Goal: Task Accomplishment & Management: Complete application form

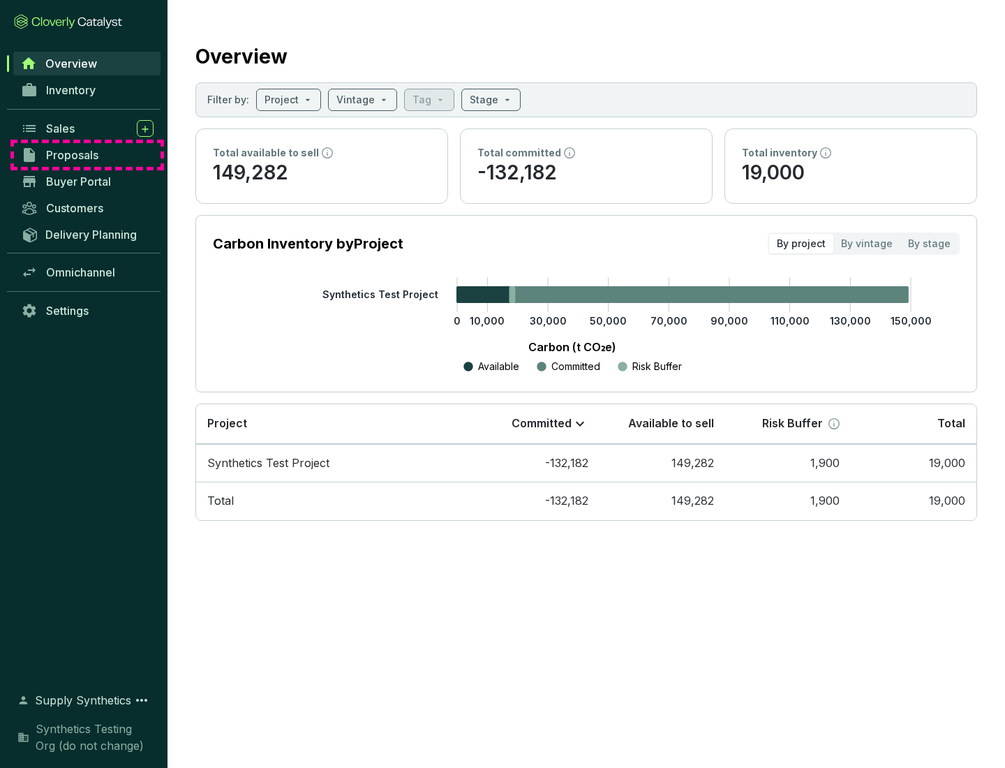
click at [87, 155] on span "Proposals" at bounding box center [72, 155] width 52 height 14
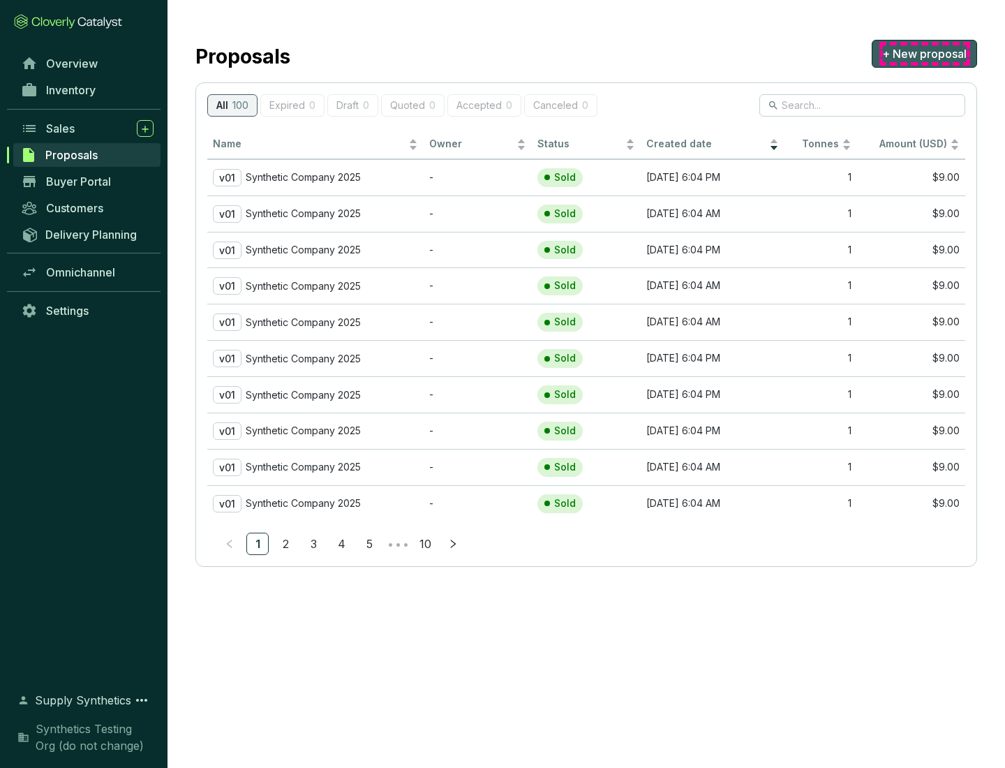
click at [924, 54] on span "+ New proposal" at bounding box center [924, 53] width 84 height 17
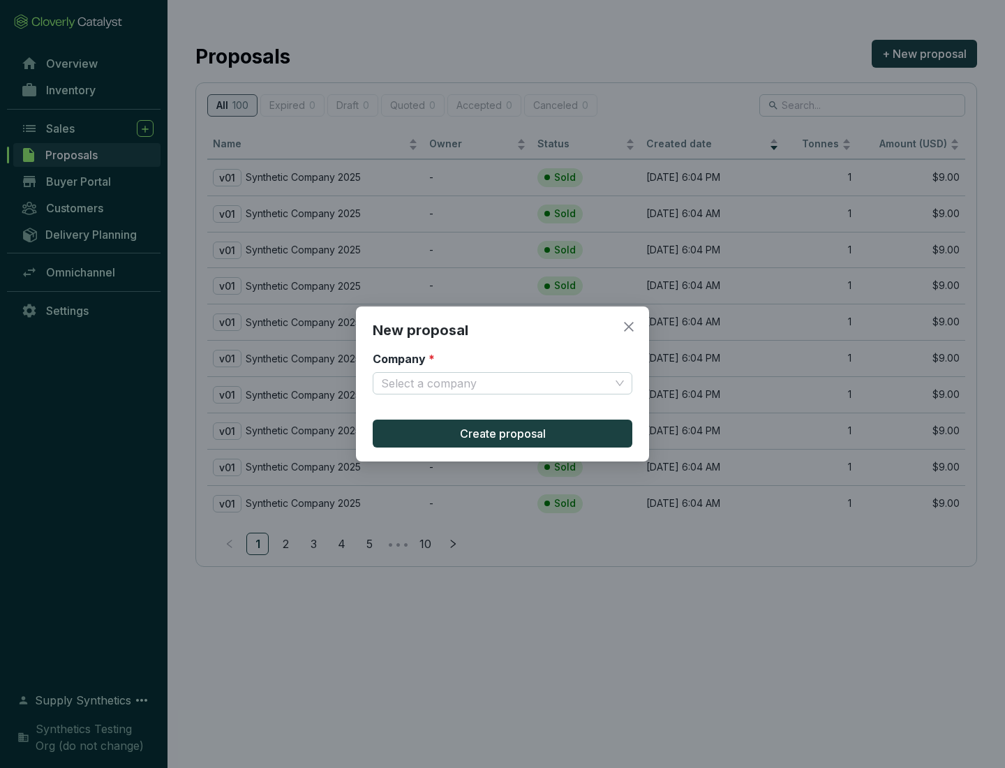
click at [495, 383] on input "Company *" at bounding box center [495, 383] width 229 height 21
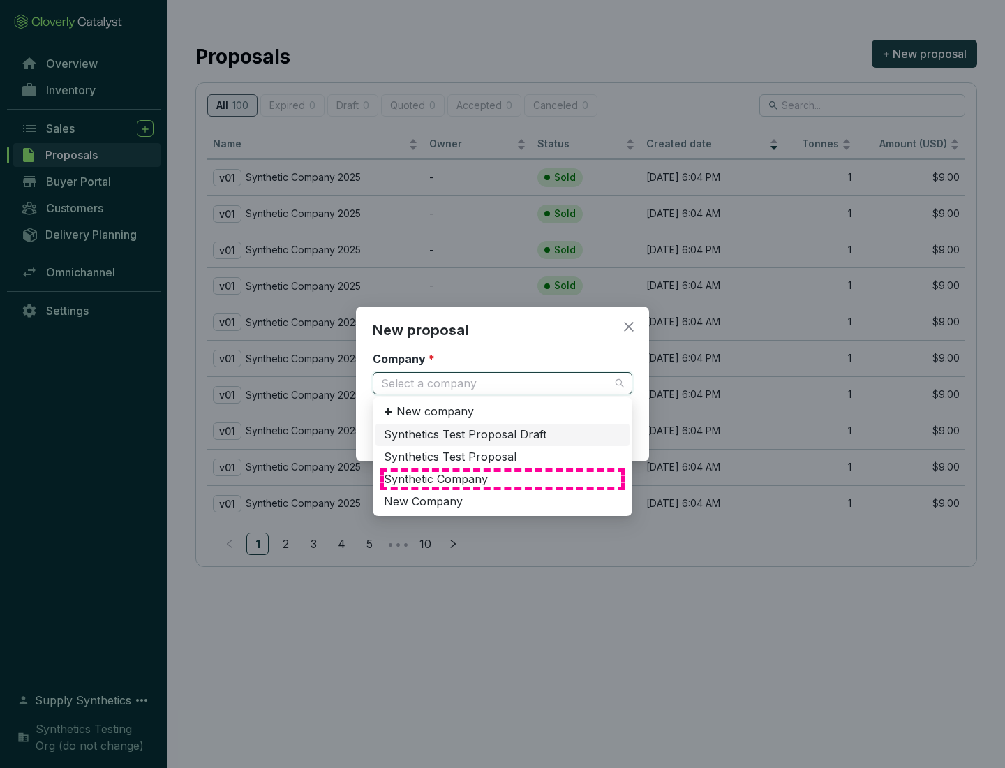
click at [502, 479] on div "Synthetic Company" at bounding box center [502, 479] width 237 height 15
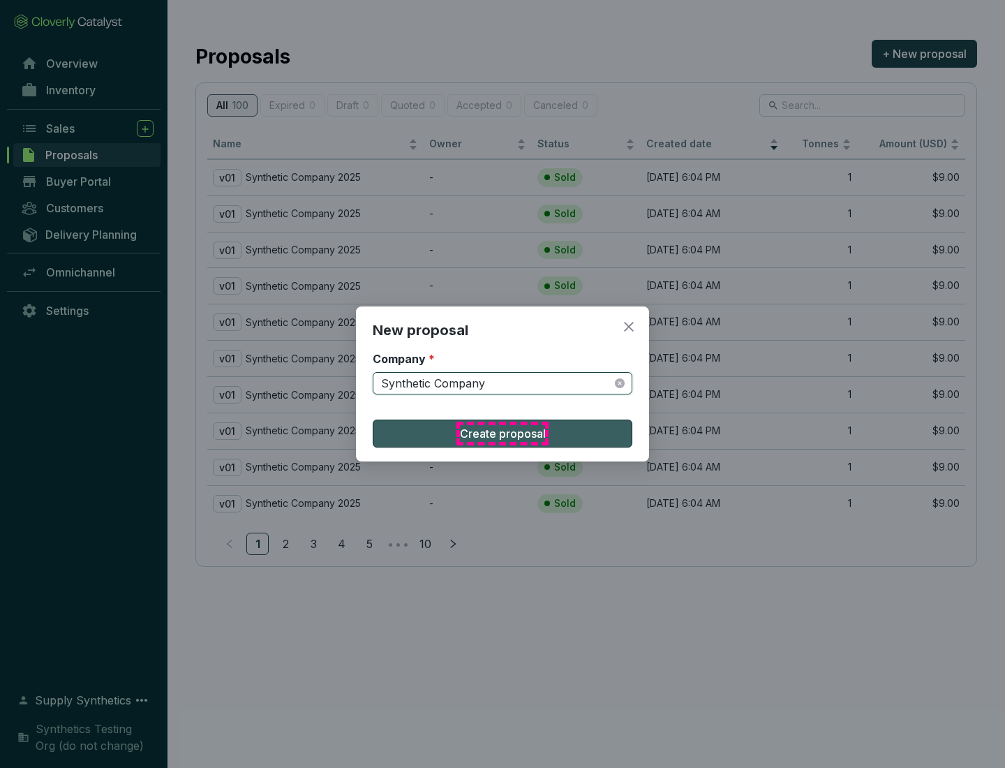
click at [502, 433] on span "Create proposal" at bounding box center [503, 433] width 86 height 17
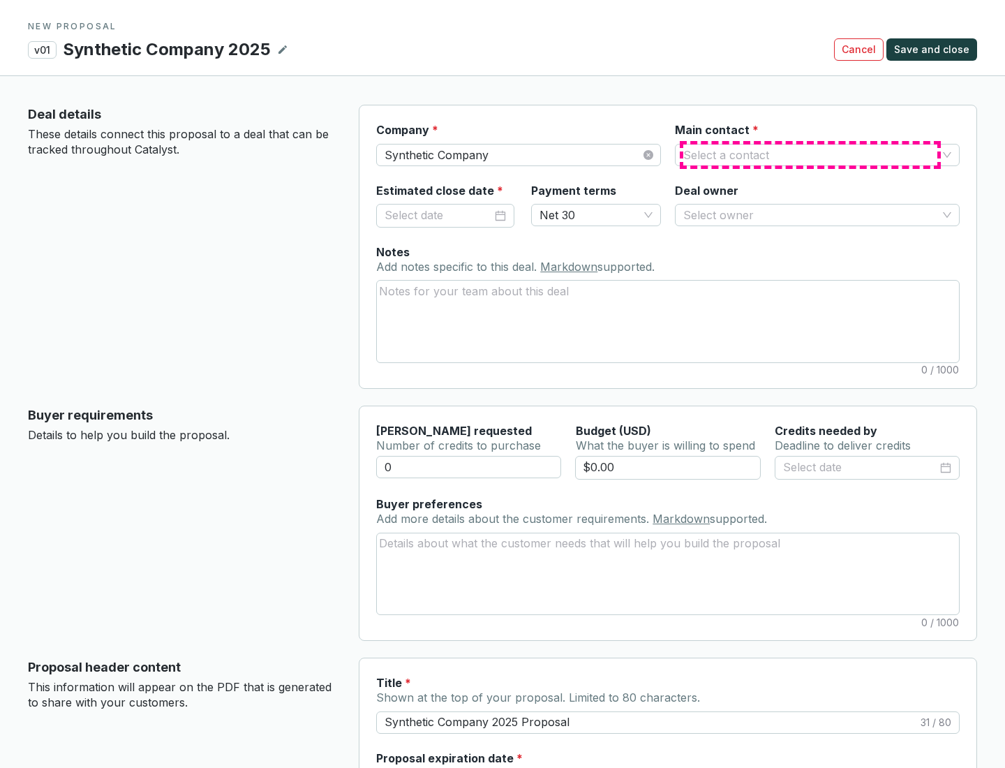
click at [810, 154] on input "Main contact *" at bounding box center [810, 154] width 254 height 21
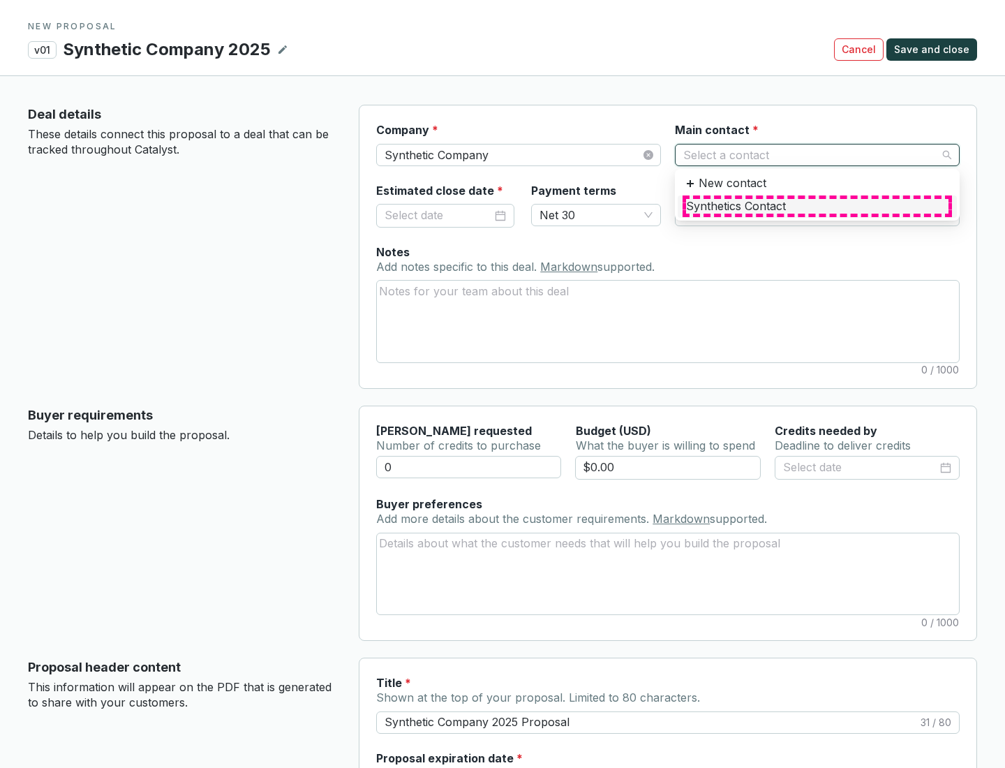
click at [816, 206] on div "Synthetics Contact" at bounding box center [817, 206] width 262 height 15
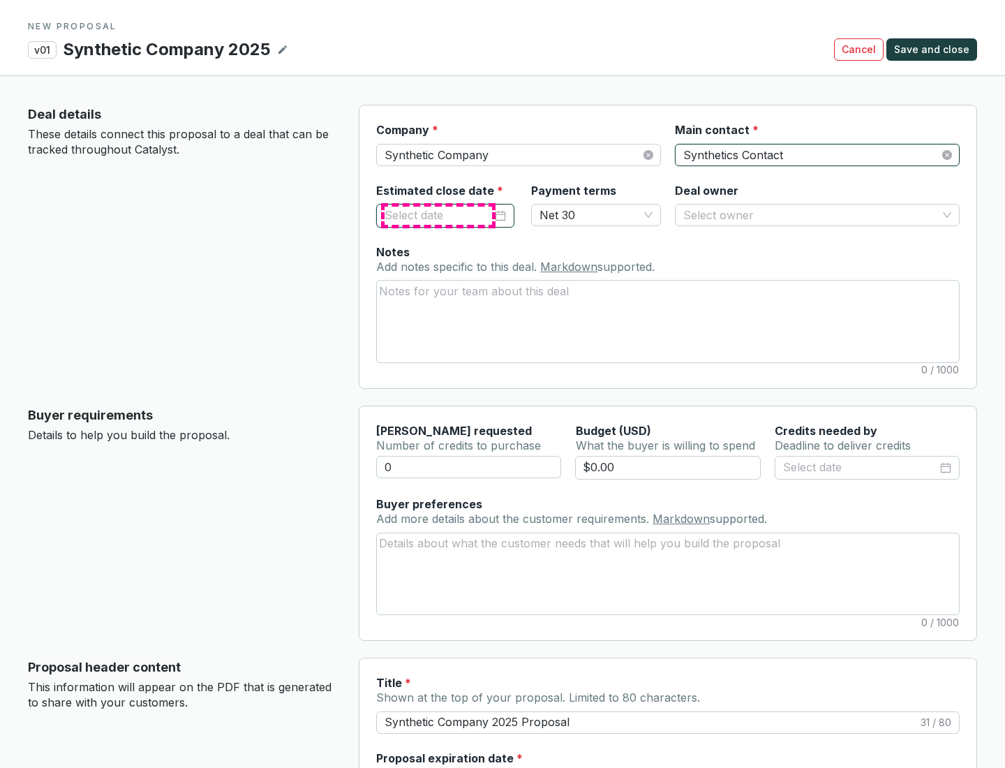
click at [438, 215] on input "Estimated close date *" at bounding box center [437, 216] width 107 height 18
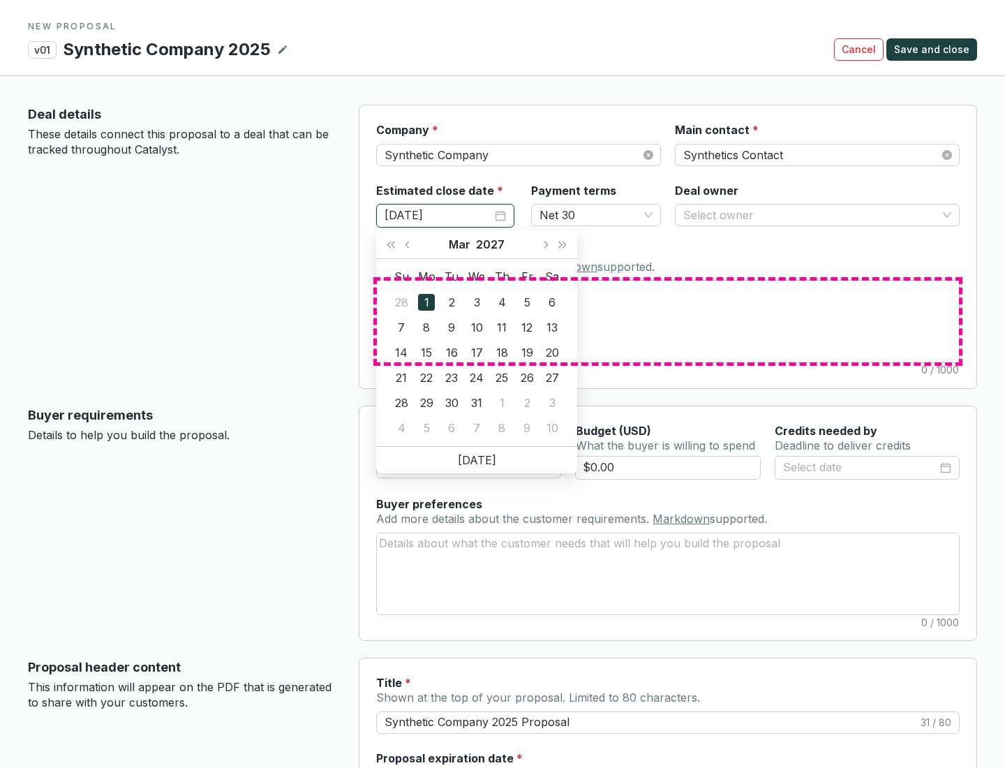
type input "[DATE]"
click at [668, 321] on textarea "Notes Add notes specific to this deal. Markdown supported." at bounding box center [668, 321] width 582 height 81
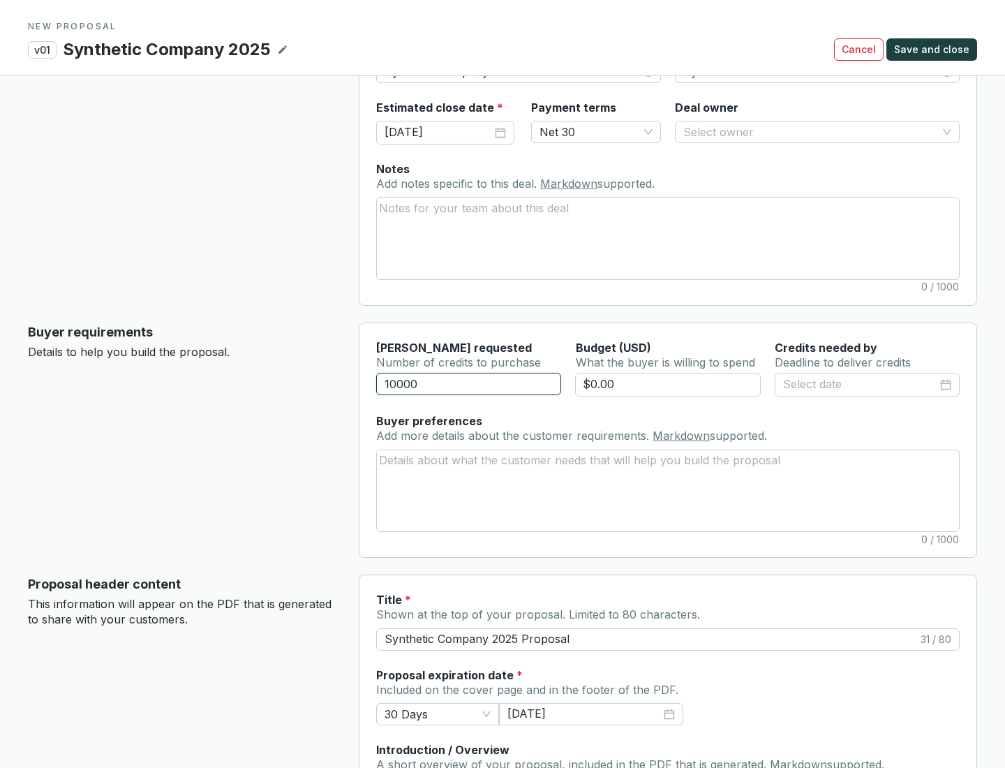
scroll to position [84, 0]
type input "10000"
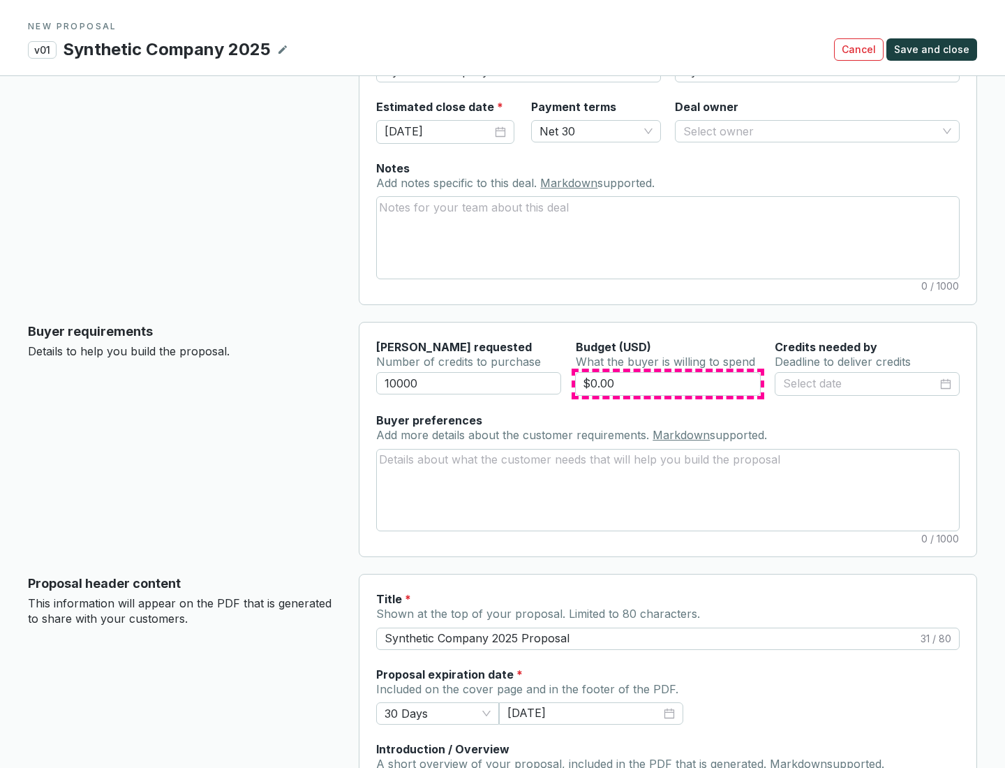
type input "$0.00"
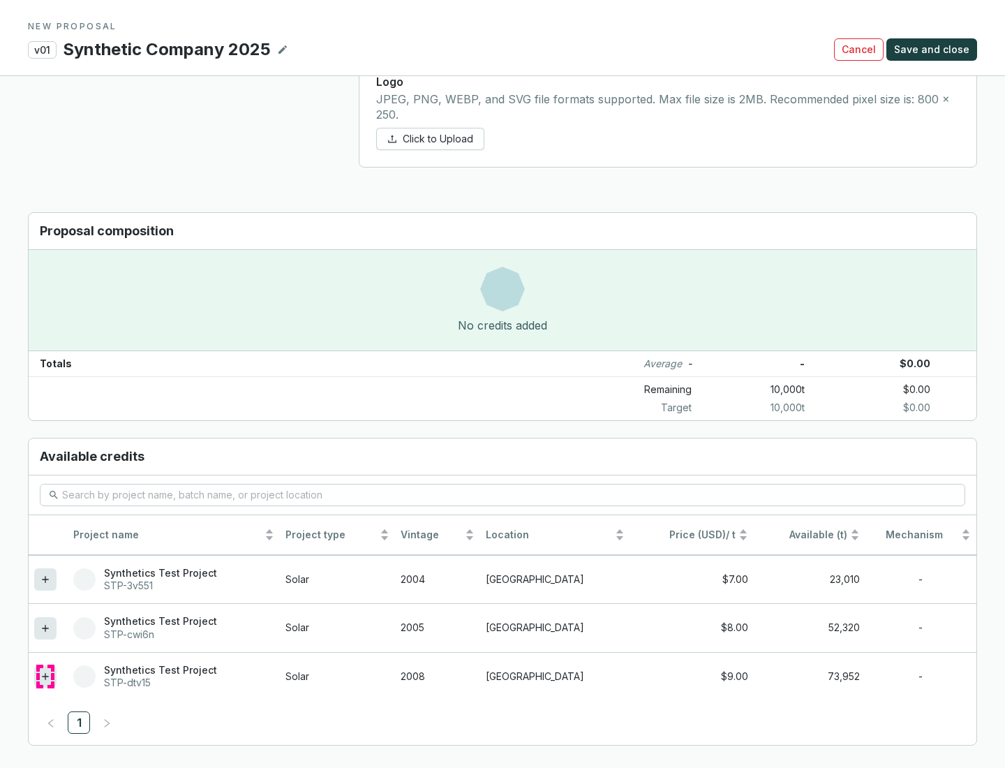
click at [45, 676] on icon at bounding box center [45, 676] width 6 height 6
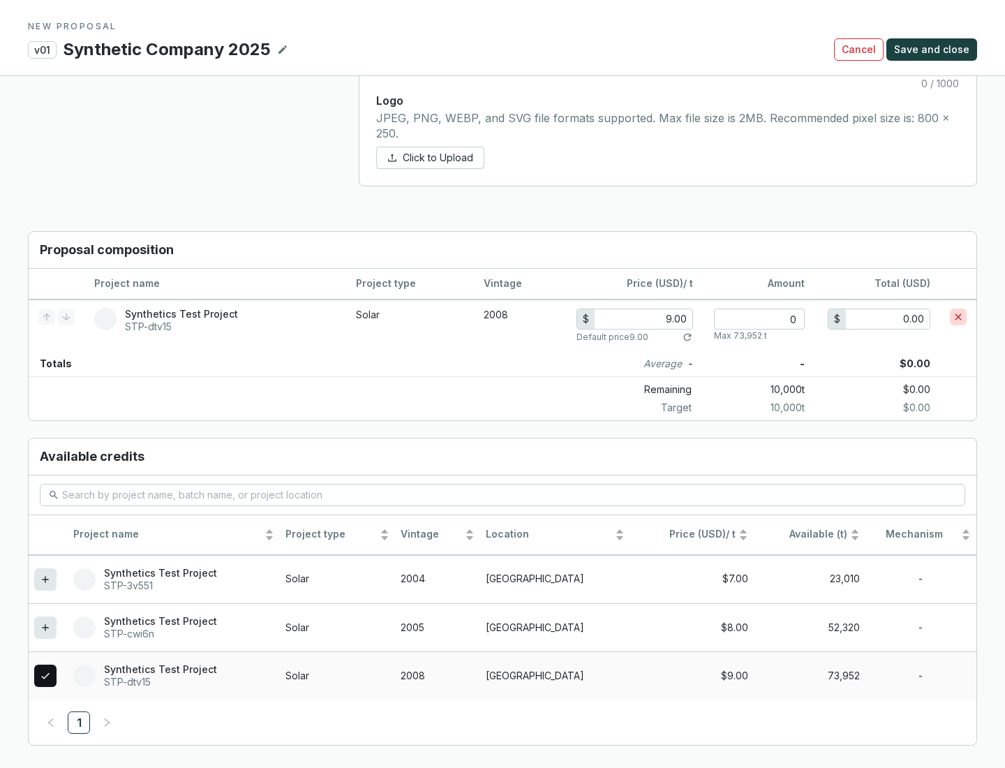
scroll to position [802, 0]
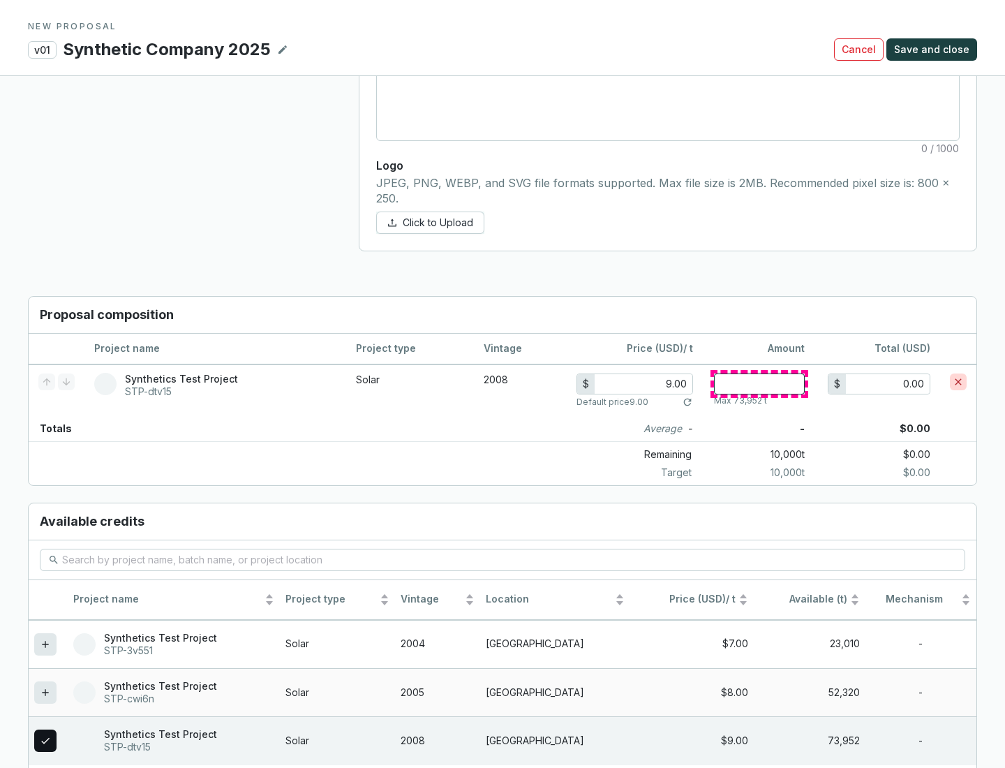
type input "1"
type input "9.00"
type input "1"
click at [934, 50] on span "Save and close" at bounding box center [931, 50] width 75 height 14
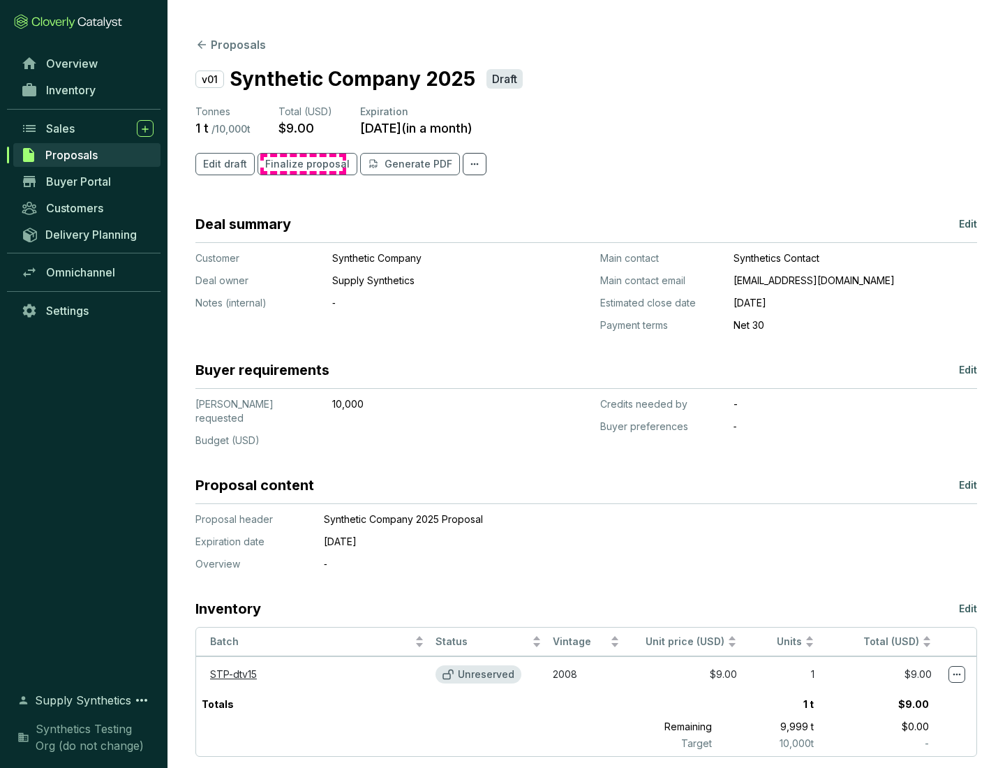
click at [303, 164] on span "Finalize proposal" at bounding box center [307, 164] width 84 height 14
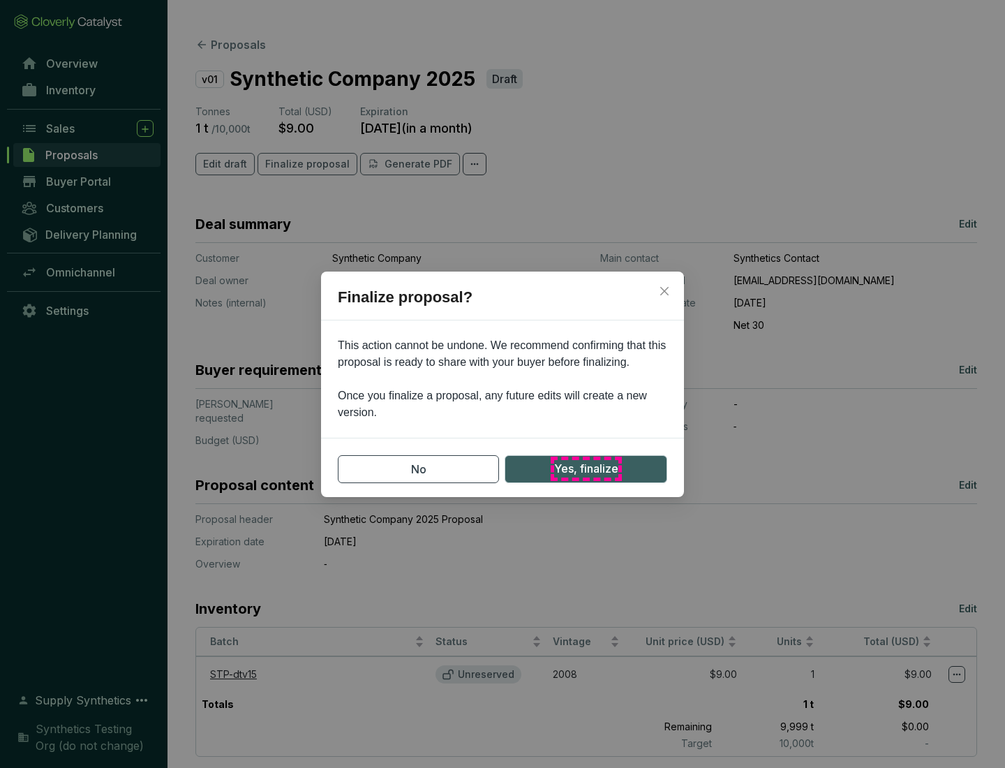
click at [585, 468] on span "Yes, finalize" at bounding box center [586, 468] width 64 height 17
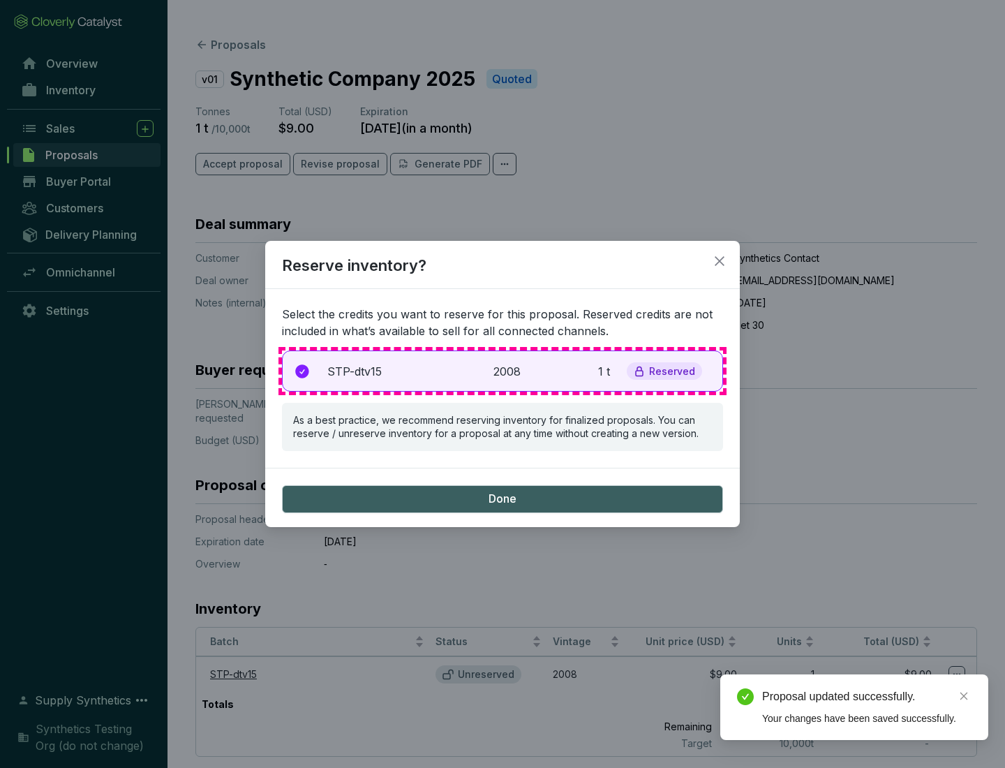
click at [502, 371] on p "2008" at bounding box center [508, 371] width 31 height 17
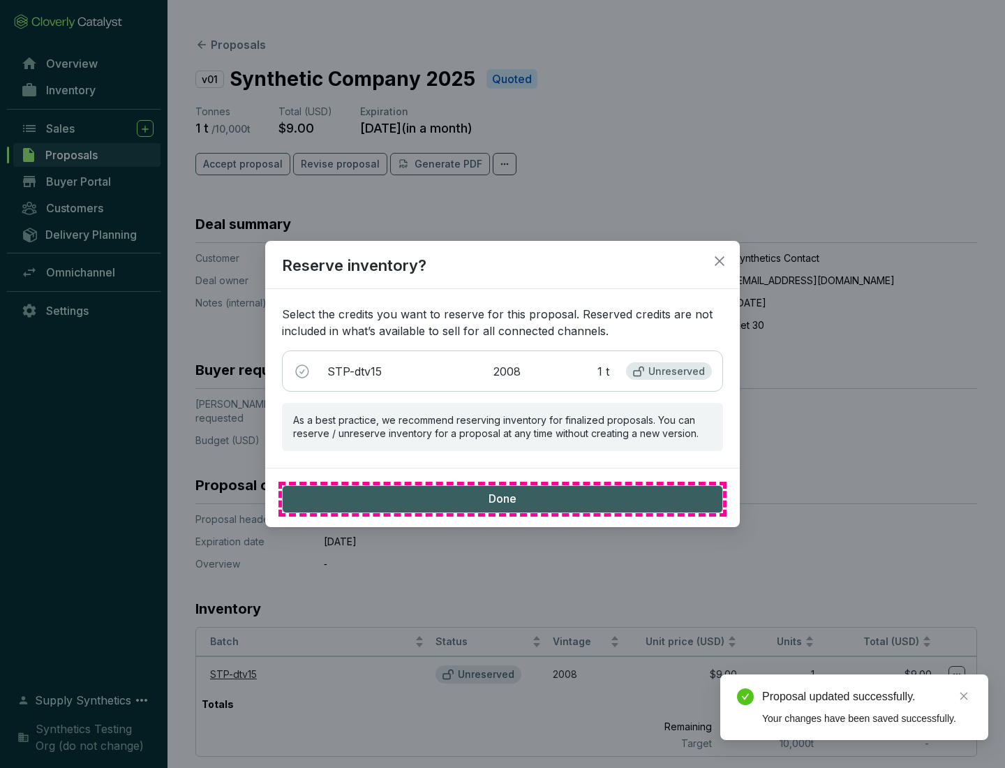
click at [502, 498] on span "Done" at bounding box center [502, 498] width 28 height 15
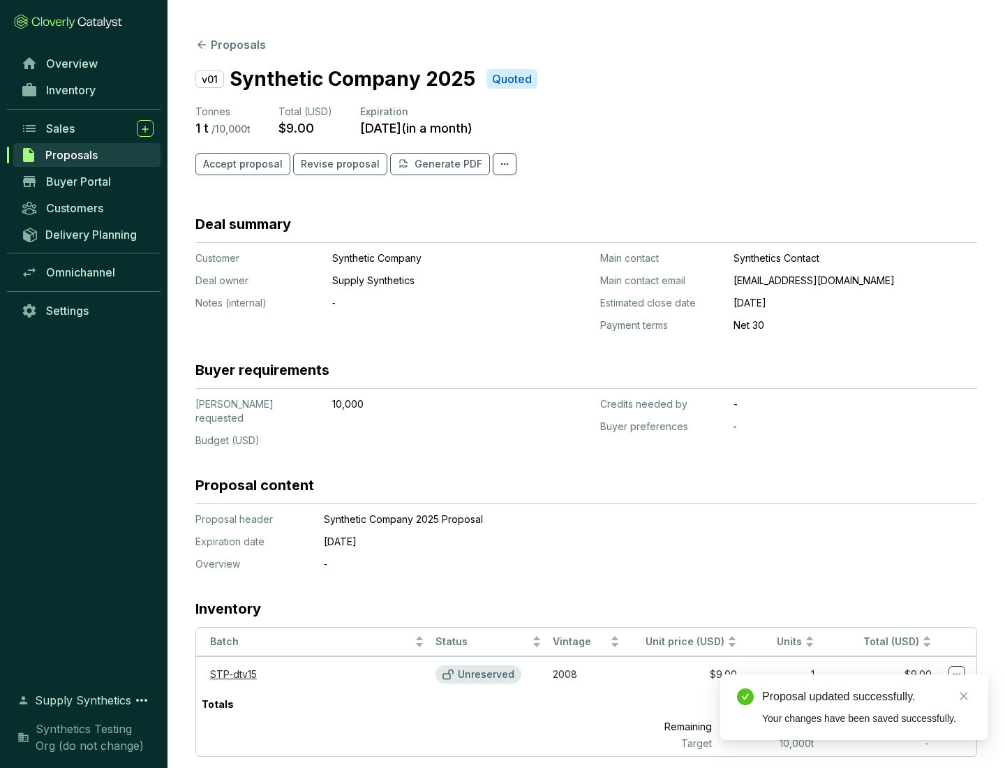
click at [867, 696] on div "Proposal updated successfully." at bounding box center [866, 696] width 209 height 17
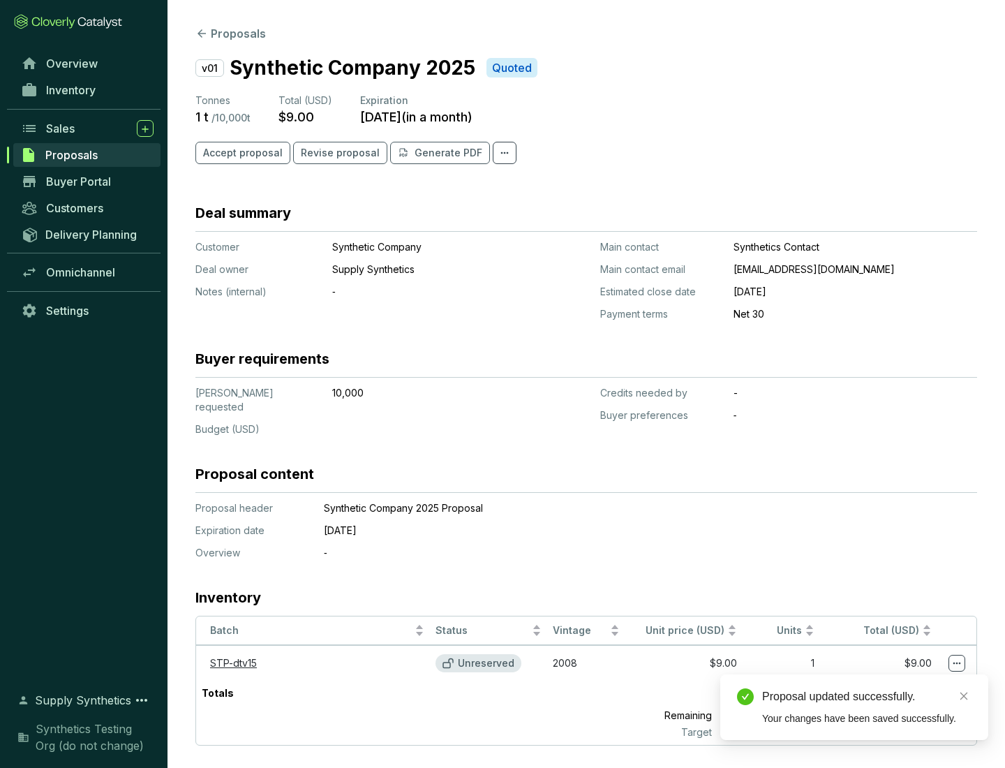
click at [957, 662] on icon at bounding box center [957, 663] width 8 height 2
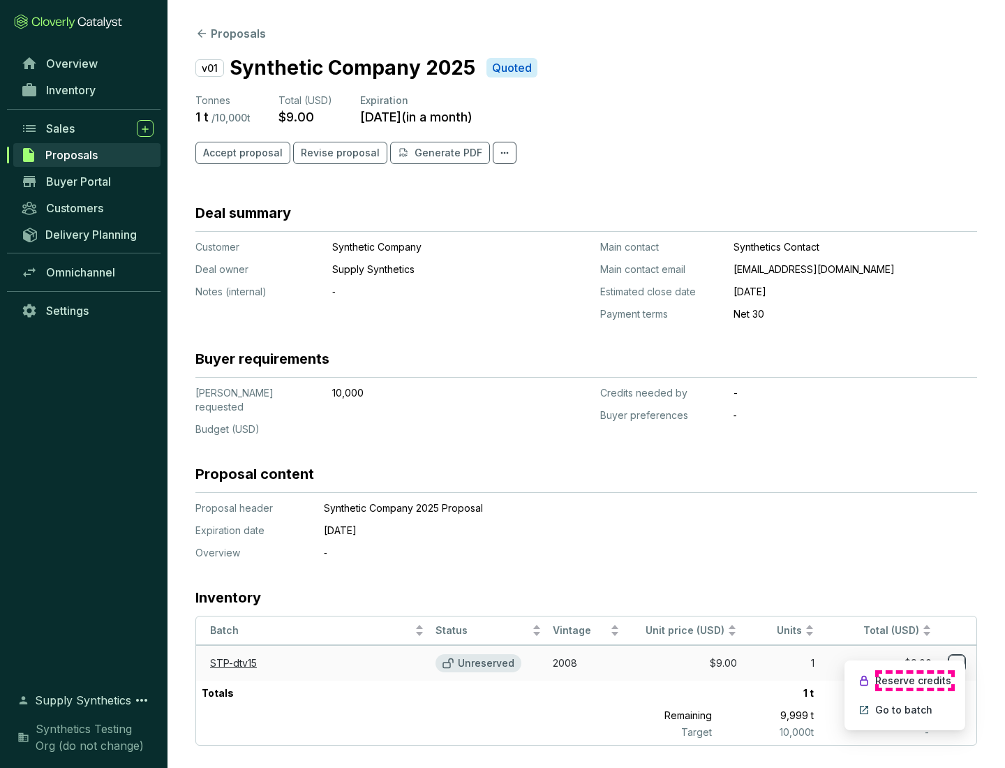
click at [914, 680] on p "Reserve credits" at bounding box center [913, 680] width 76 height 14
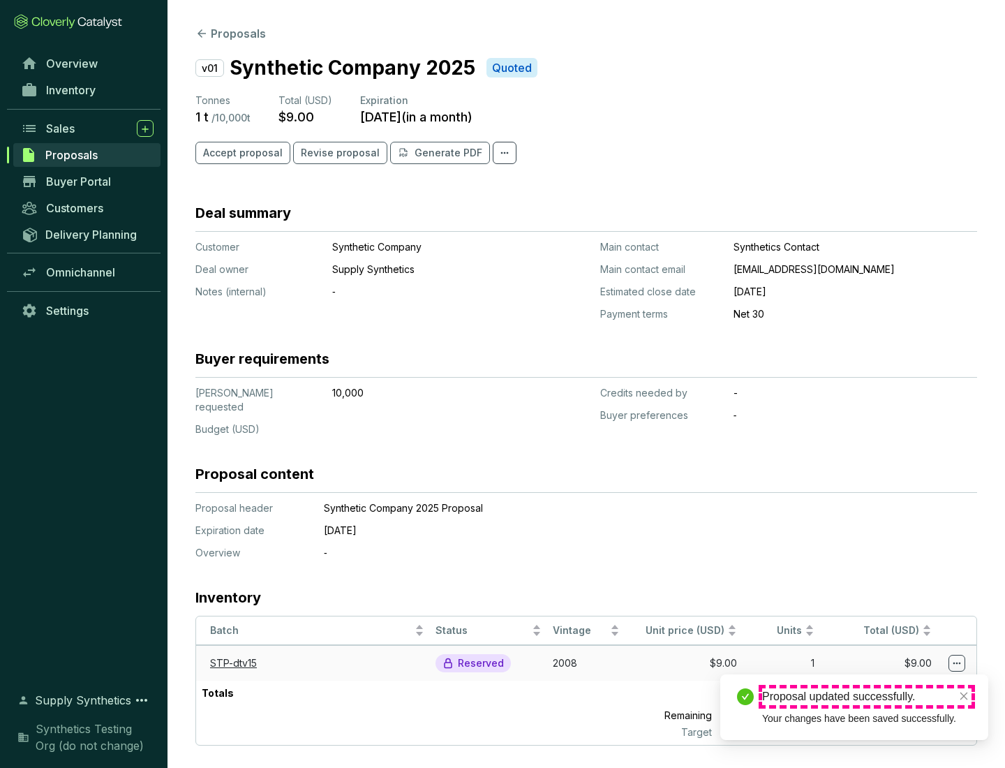
click at [867, 696] on div "Proposal updated successfully." at bounding box center [866, 696] width 209 height 17
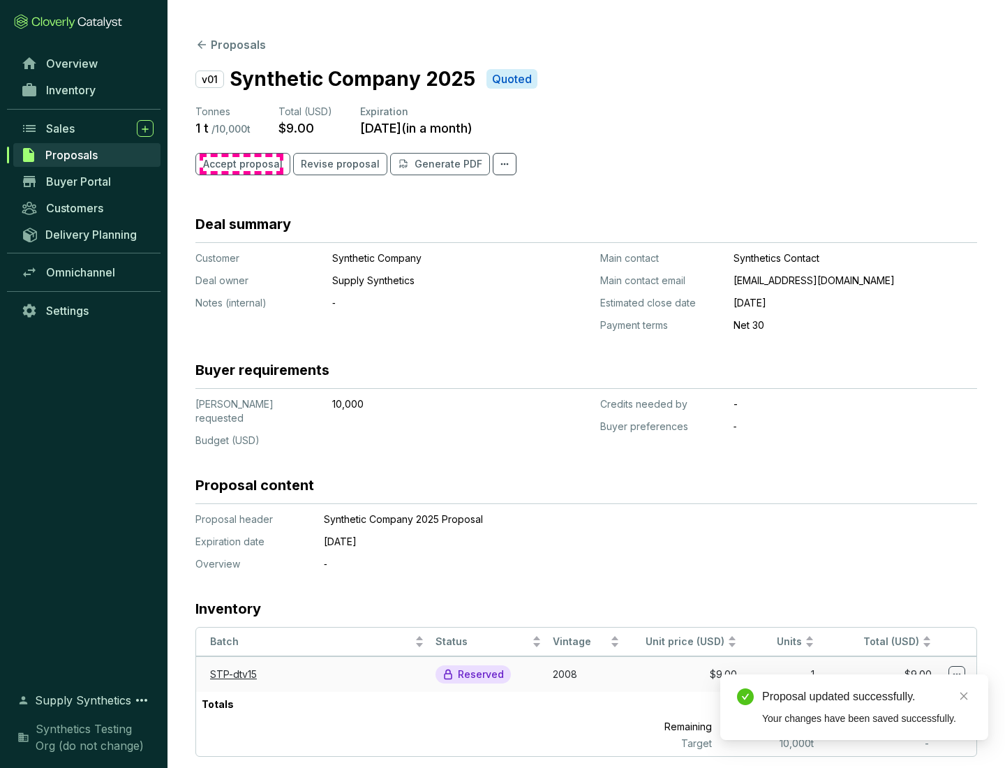
click at [241, 164] on span "Accept proposal" at bounding box center [243, 164] width 80 height 14
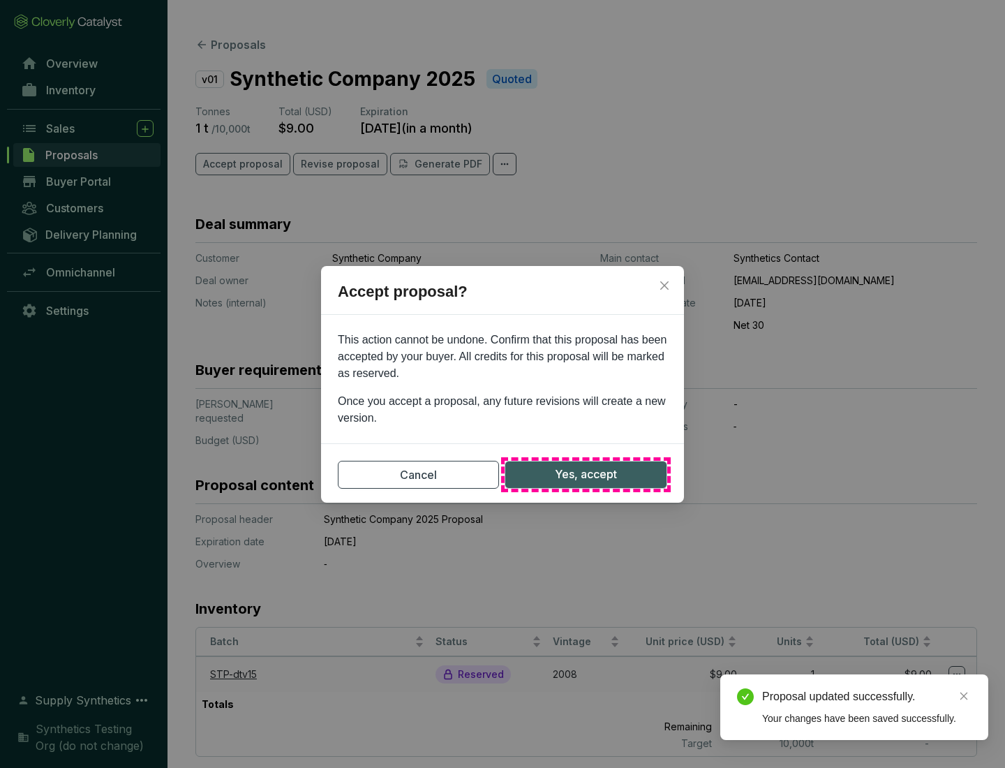
click at [585, 474] on span "Yes, accept" at bounding box center [586, 473] width 62 height 17
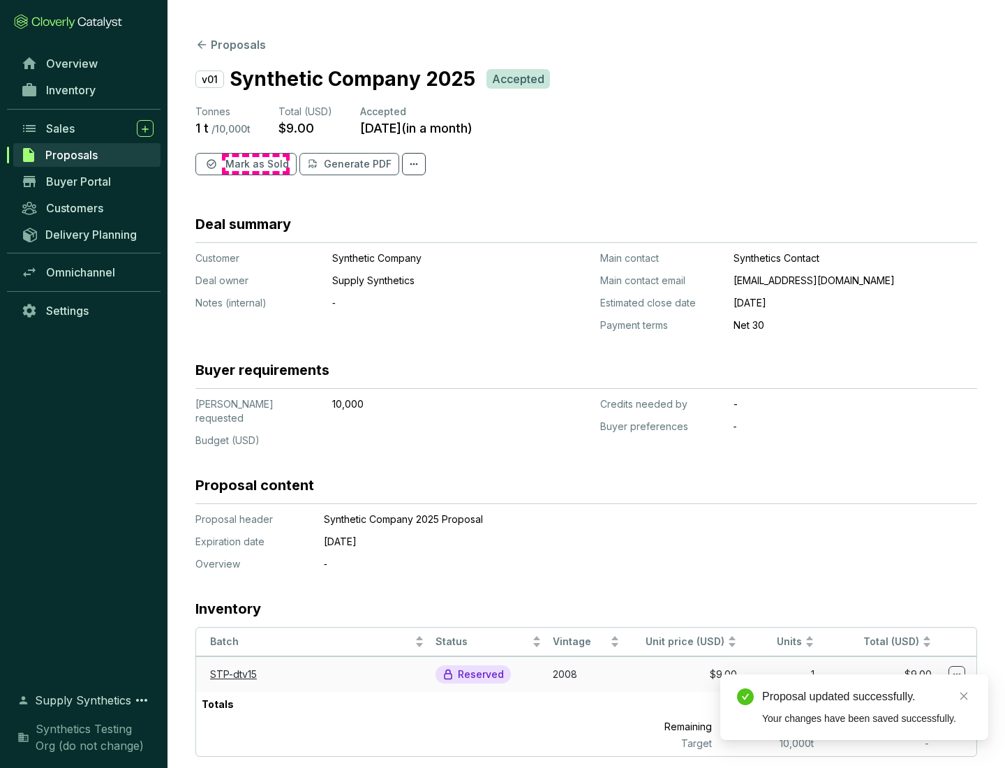
click at [255, 164] on span "Mark as Sold" at bounding box center [256, 164] width 63 height 14
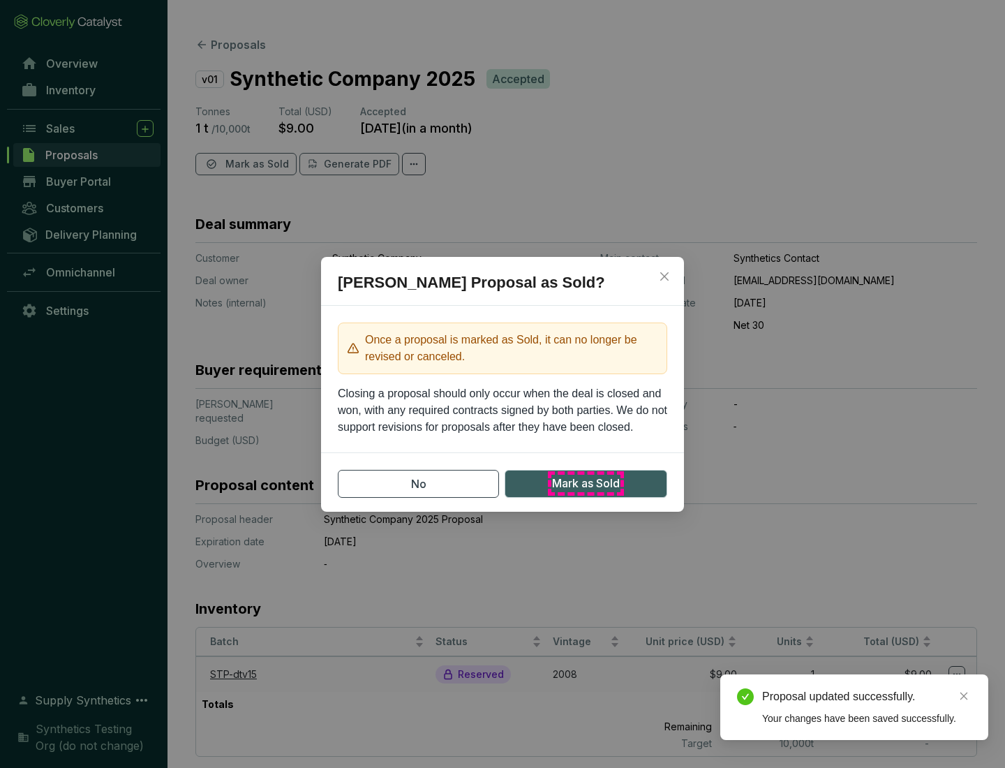
click at [585, 483] on span "Mark as Sold" at bounding box center [586, 482] width 68 height 17
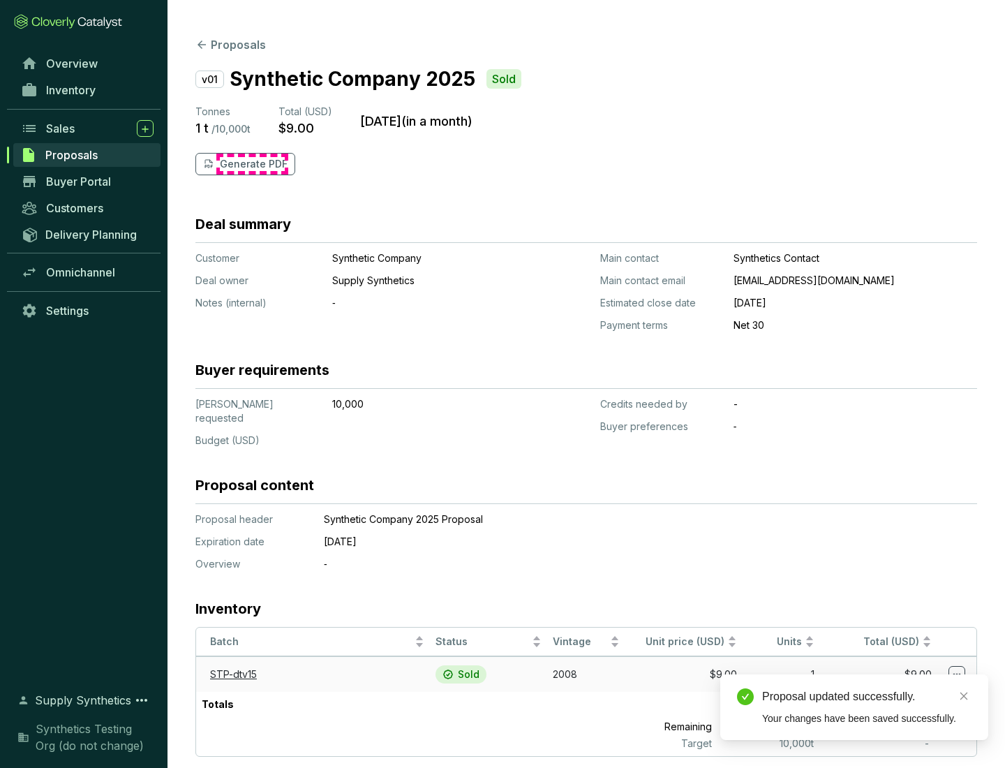
click at [252, 164] on p "Generate PDF" at bounding box center [254, 164] width 68 height 14
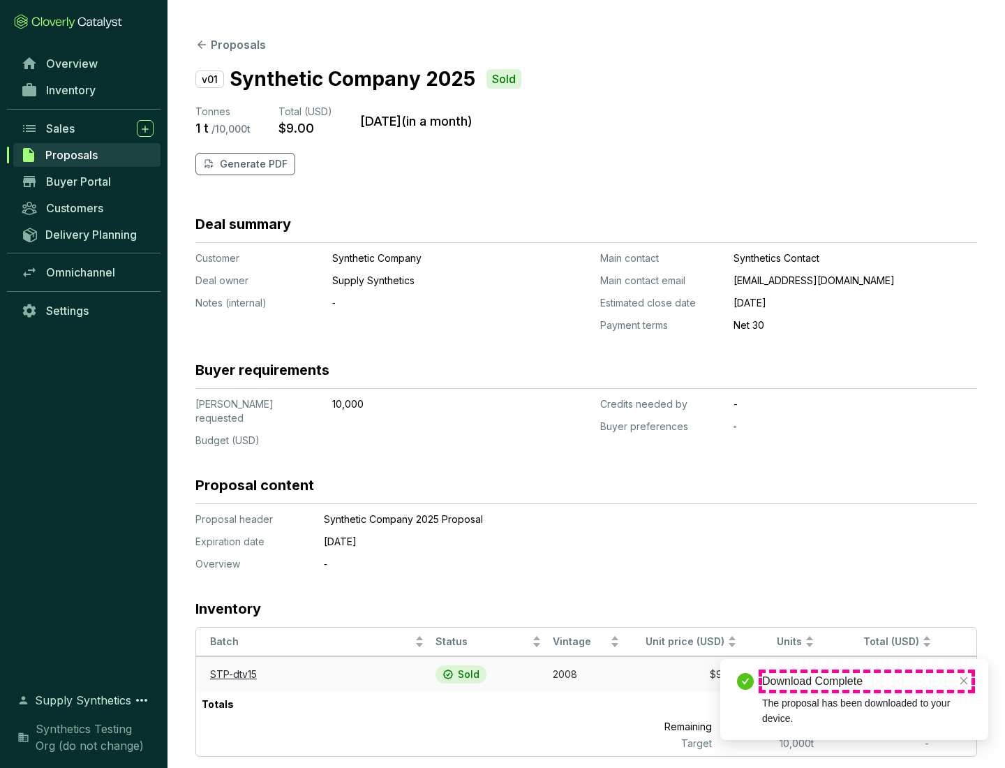
click at [867, 681] on div "Download Complete" at bounding box center [866, 681] width 209 height 17
